Goal: Task Accomplishment & Management: Use online tool/utility

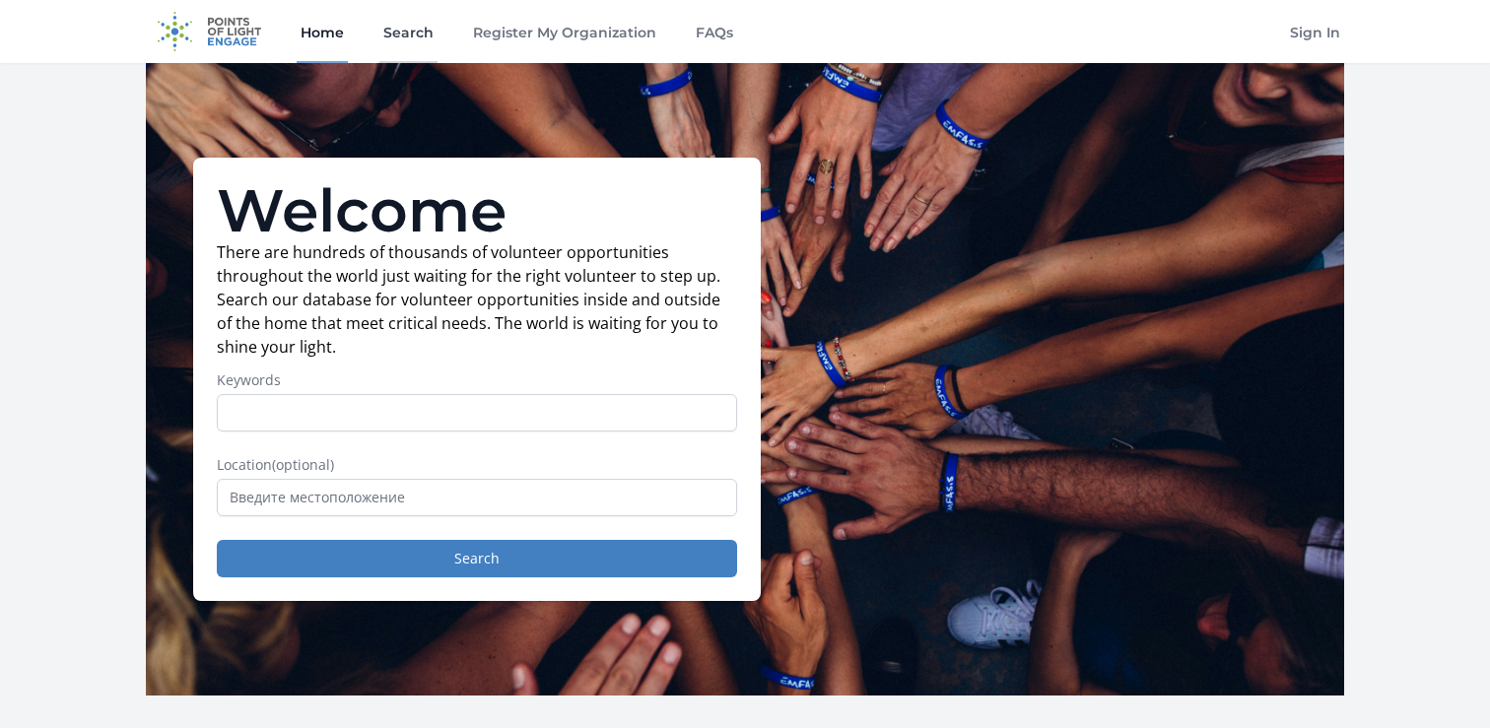
click at [420, 25] on link "Search" at bounding box center [408, 31] width 58 height 63
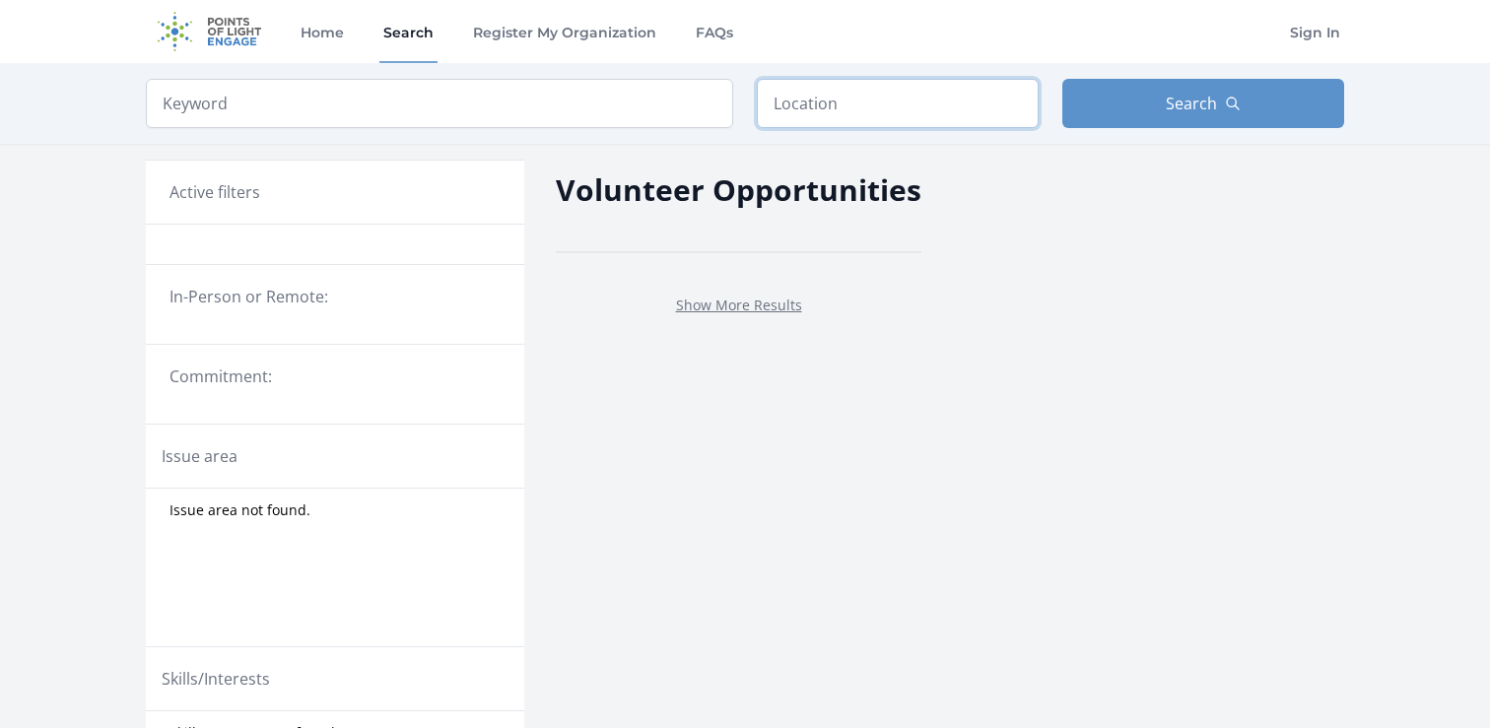
click at [882, 95] on input "text" at bounding box center [898, 103] width 282 height 49
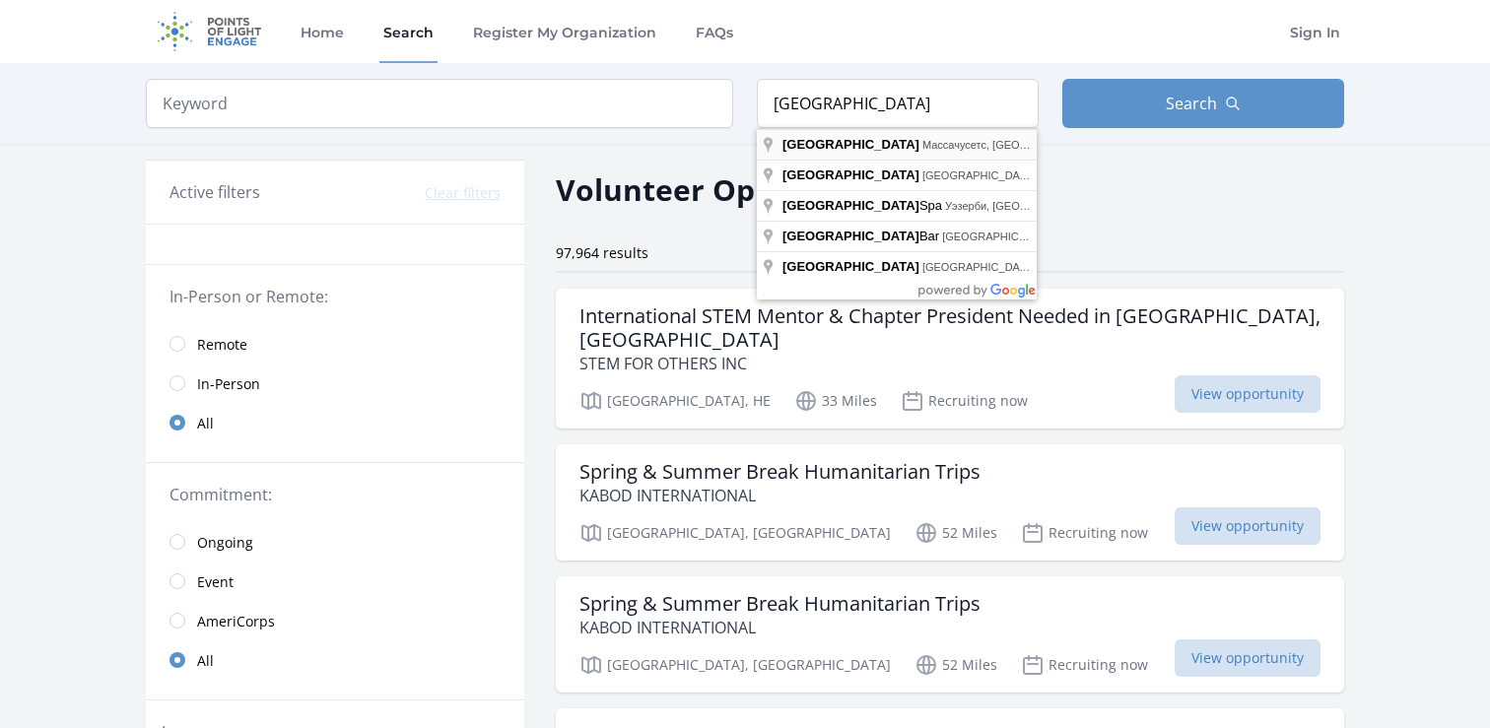
type input "Boston, Массачусетс, США"
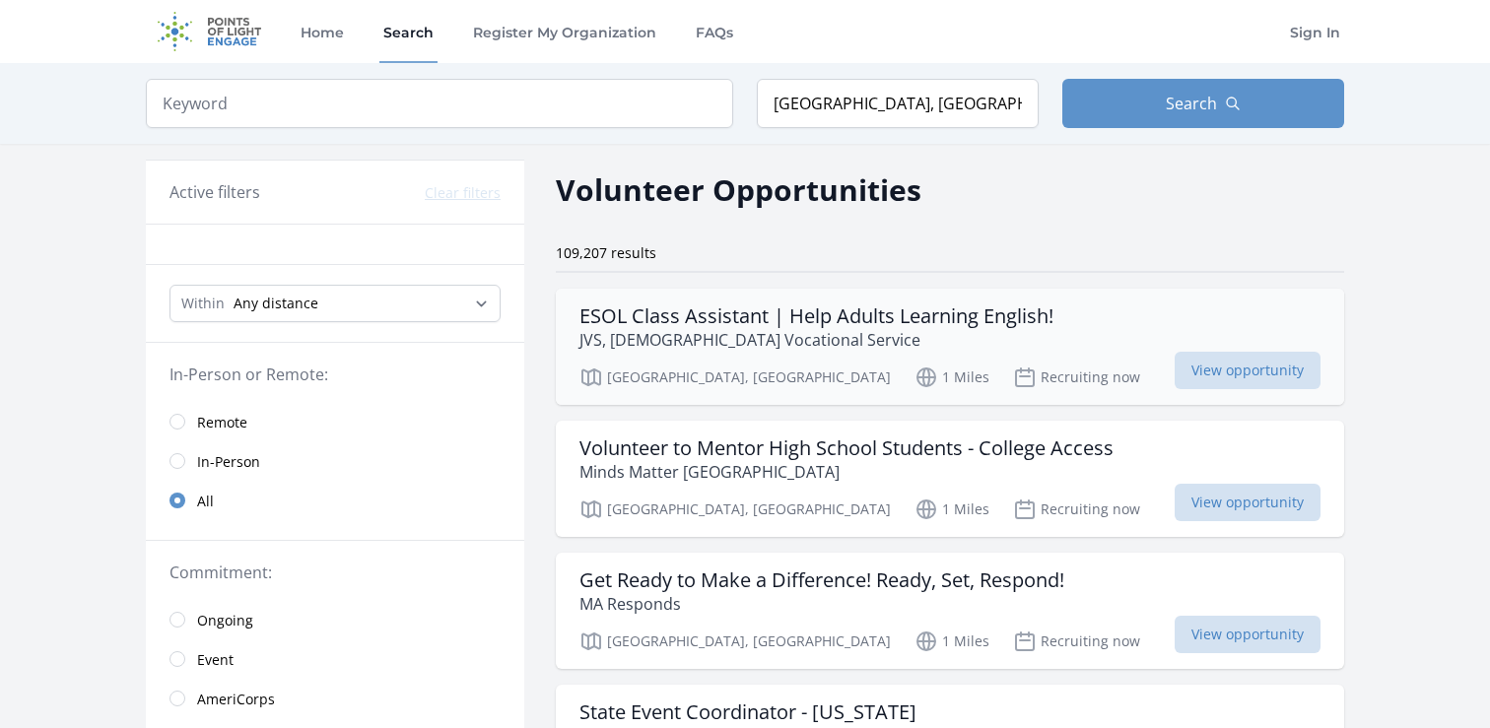
click at [845, 321] on h3 "ESOL Class Assistant | Help Adults Learning English!" at bounding box center [817, 317] width 474 height 24
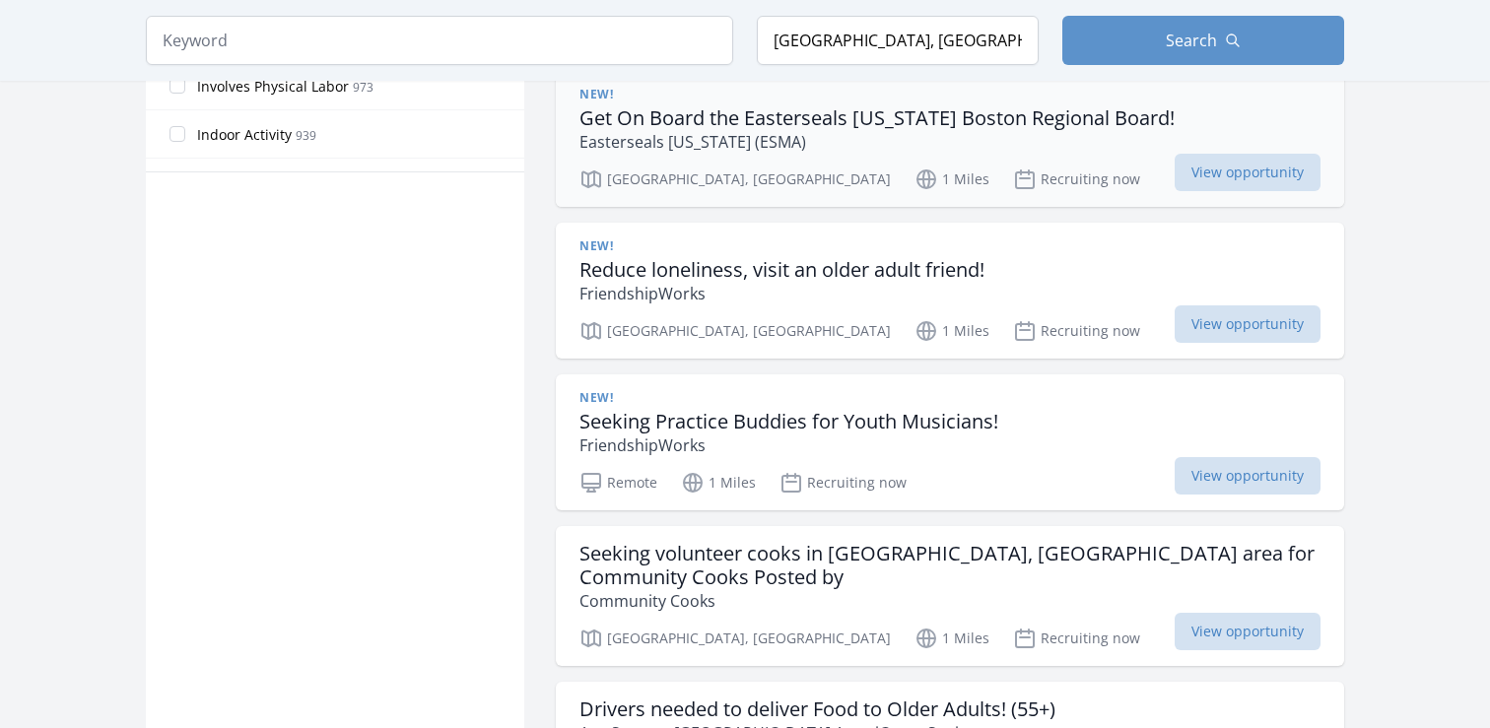
scroll to position [1288, 0]
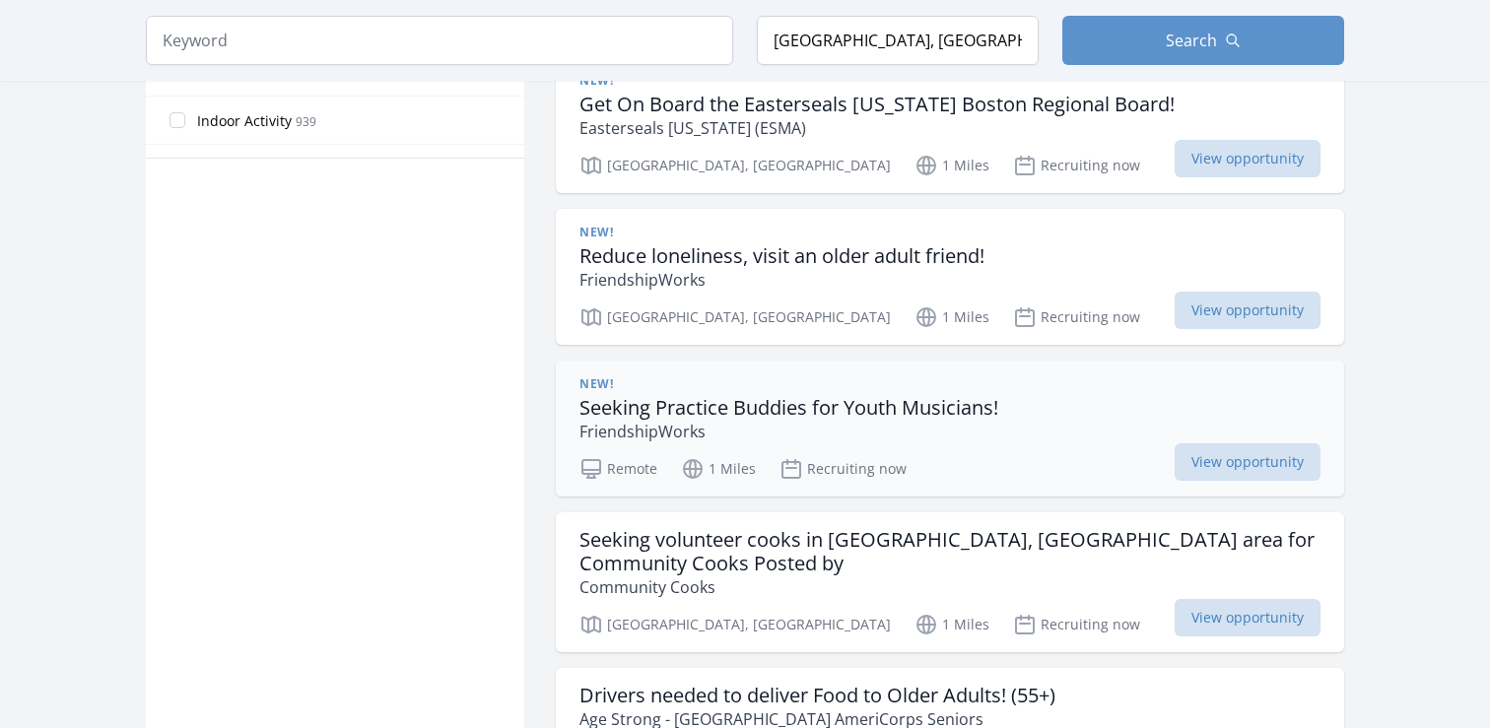
click at [975, 408] on h3 "Seeking Practice Buddies for Youth Musicians!" at bounding box center [789, 408] width 419 height 24
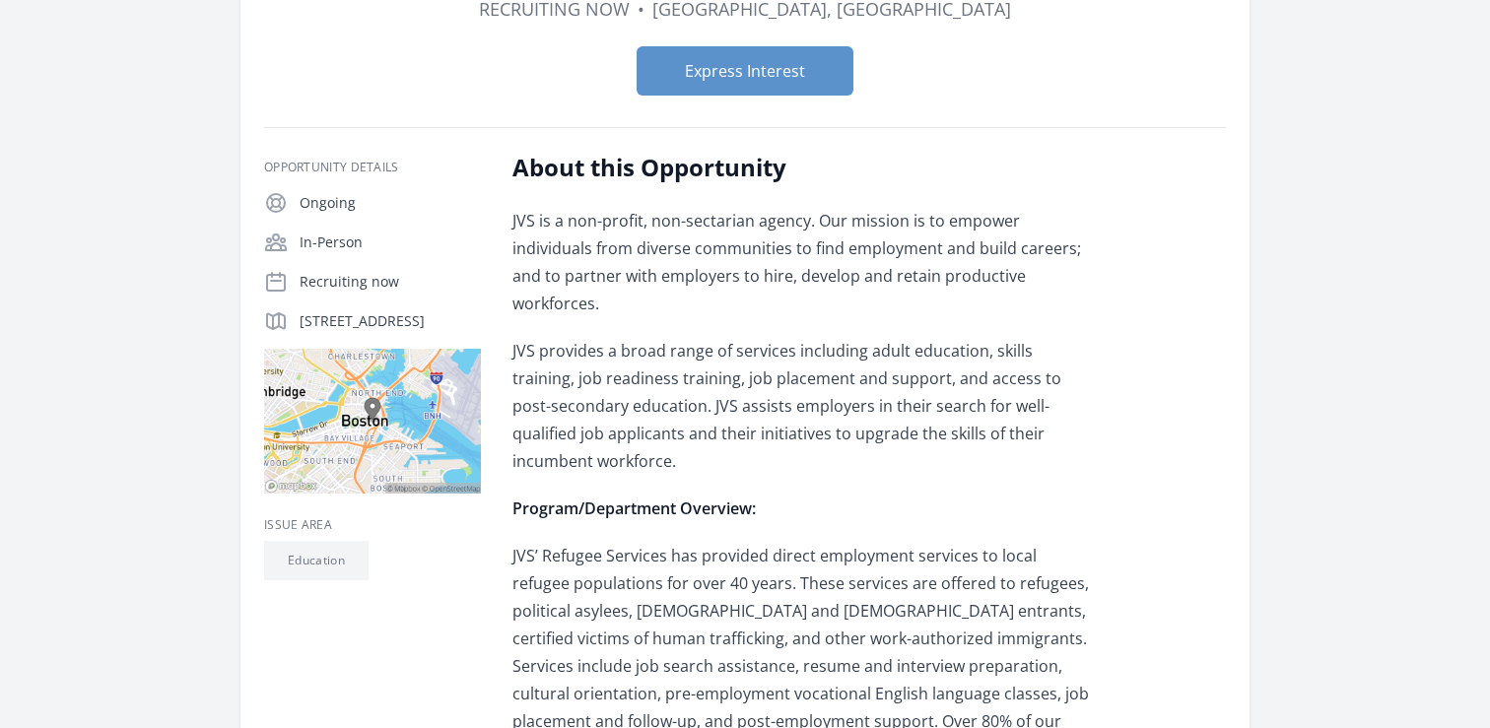
scroll to position [210, 0]
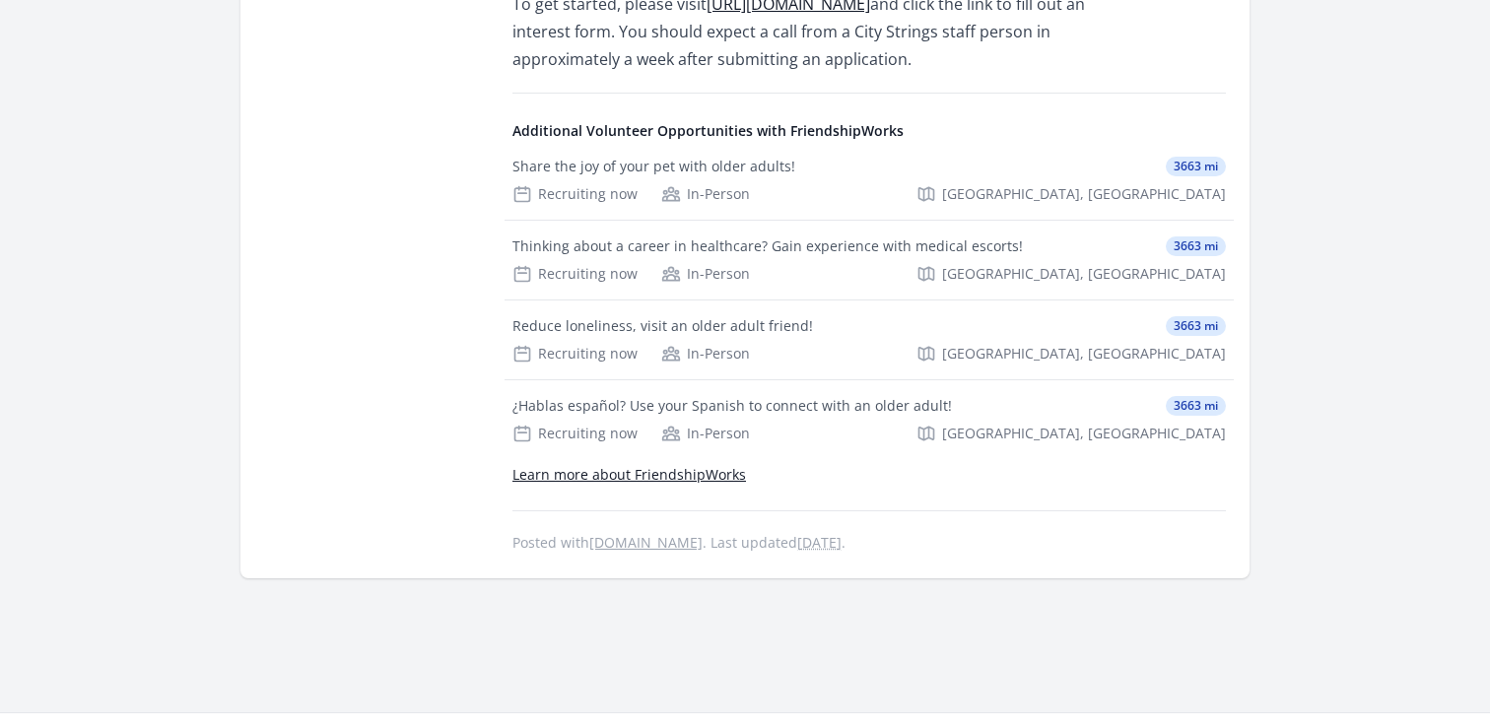
scroll to position [1006, 0]
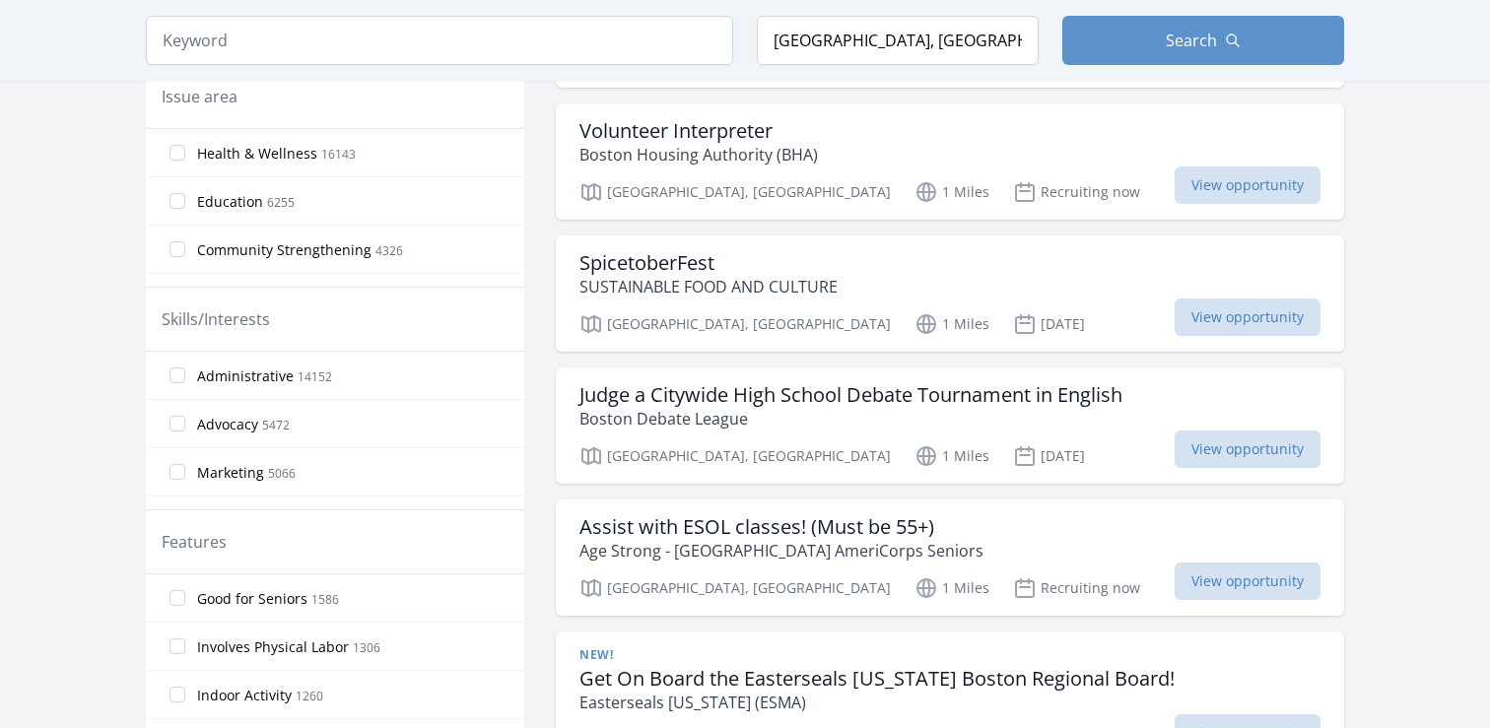
scroll to position [1498, 0]
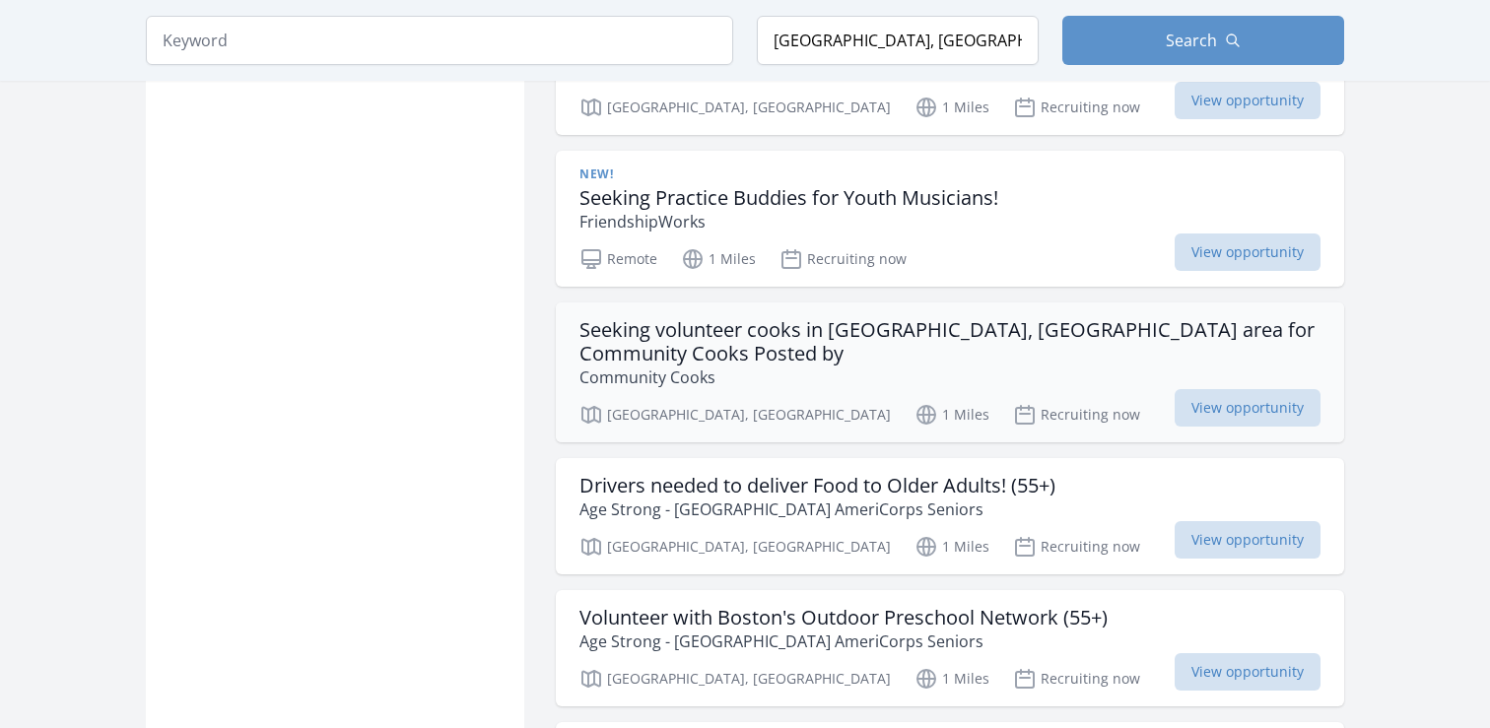
click at [723, 333] on h3 "Seeking volunteer cooks in Boston, MA area for Community Cooks Posted by" at bounding box center [950, 341] width 741 height 47
